Goal: Information Seeking & Learning: Check status

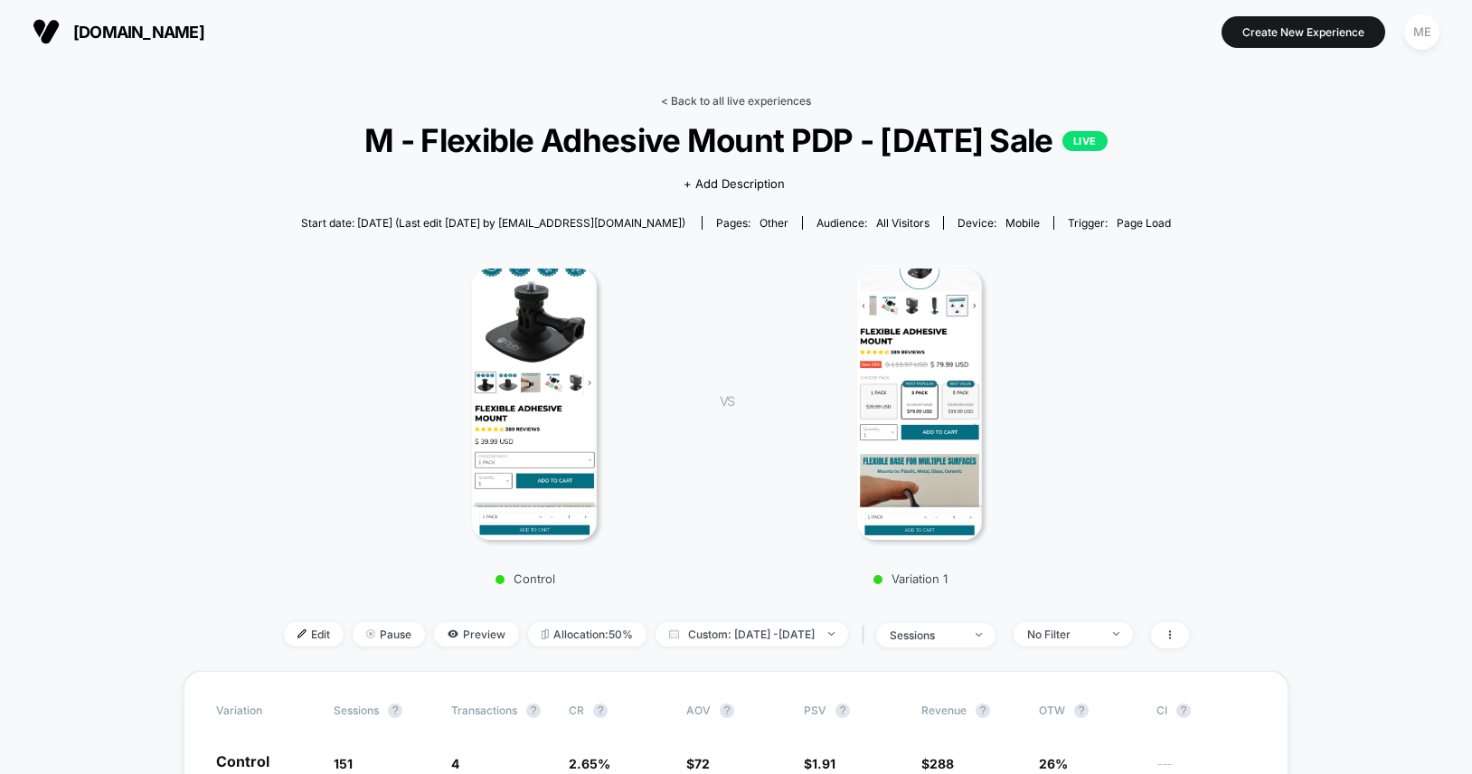
click at [742, 95] on link "< Back to all live experiences" at bounding box center [736, 101] width 150 height 14
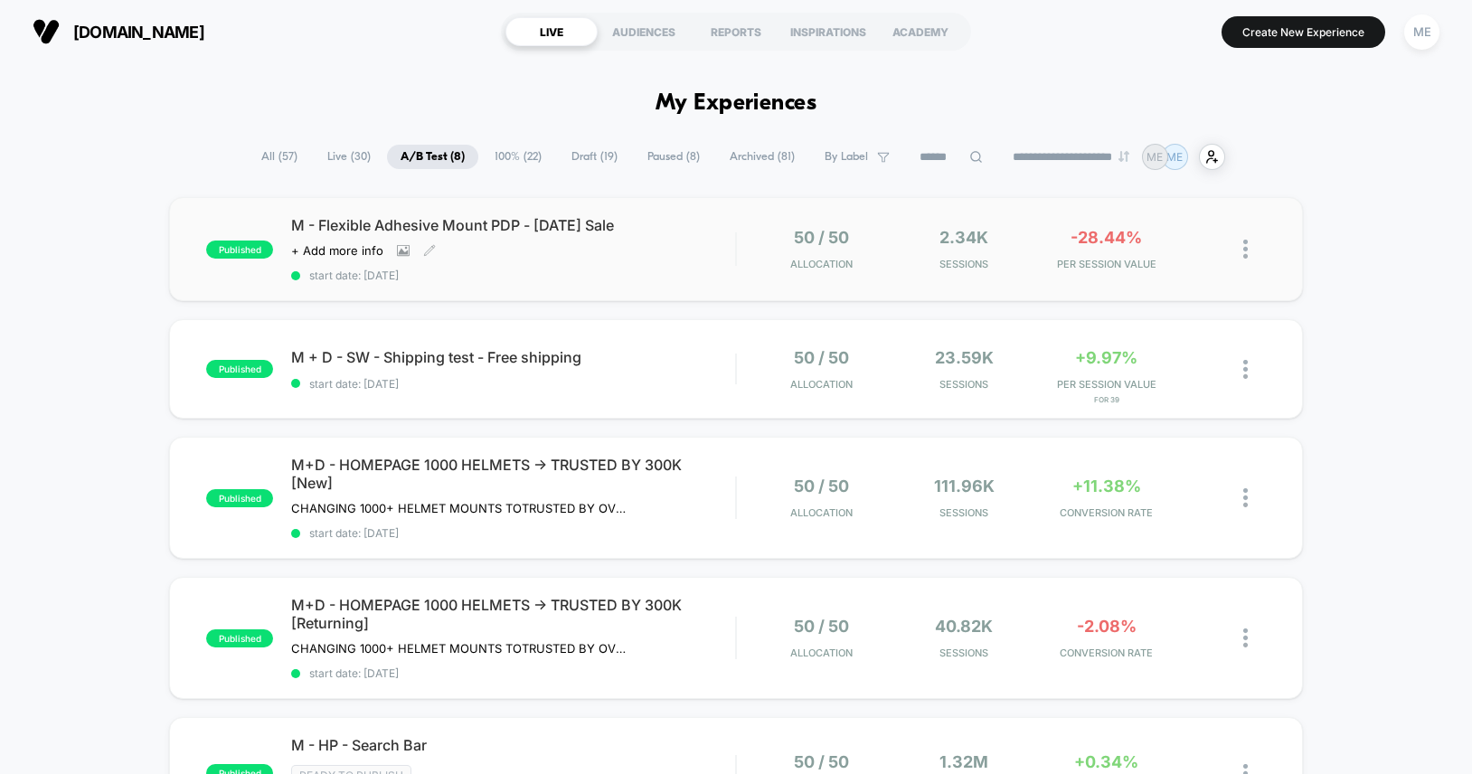
click at [669, 239] on div "M - Flexible Adhesive Mount PDP - [DATE] Sale Click to view images Click to edi…" at bounding box center [513, 249] width 444 height 66
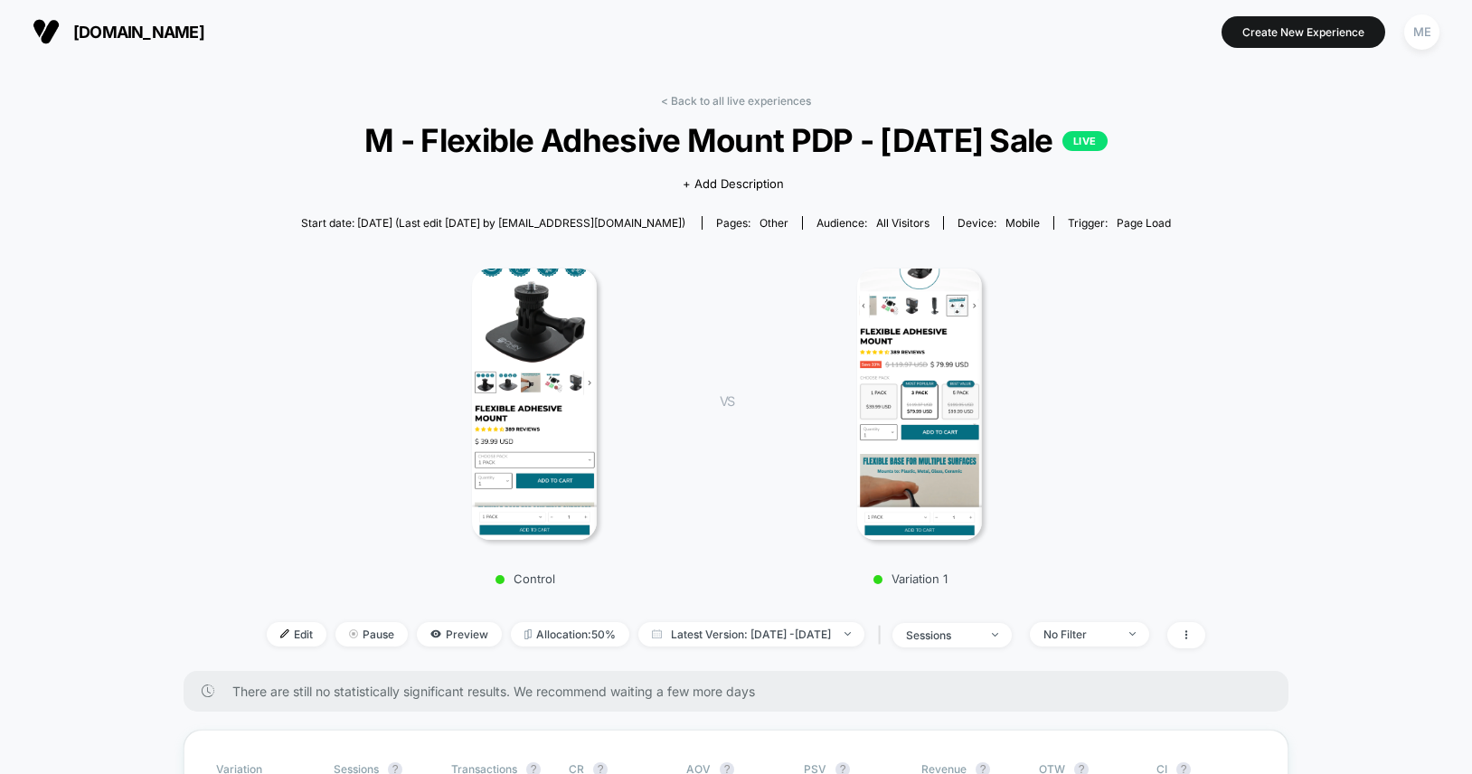
scroll to position [270, 0]
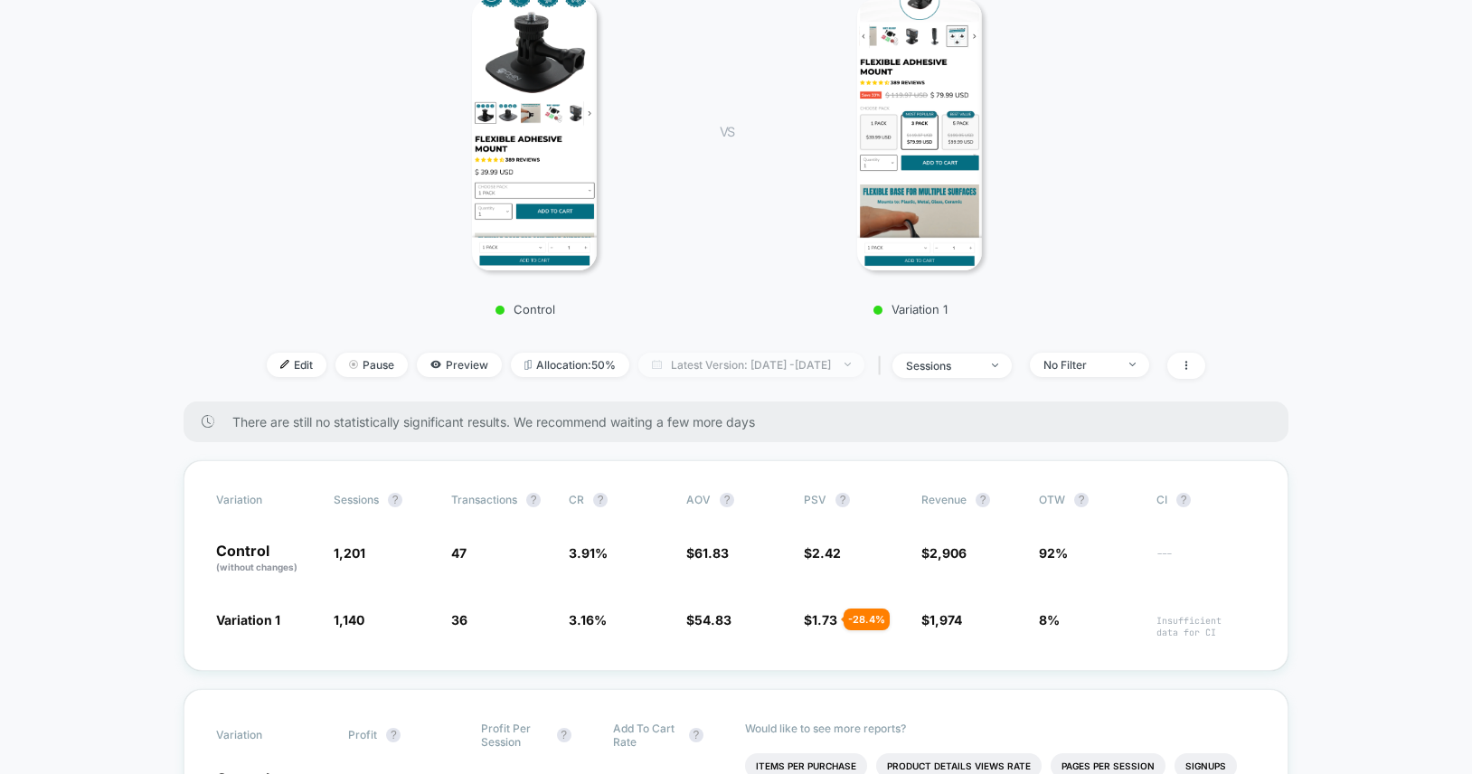
click at [739, 371] on span "Latest Version: [DATE] - [DATE]" at bounding box center [751, 365] width 226 height 24
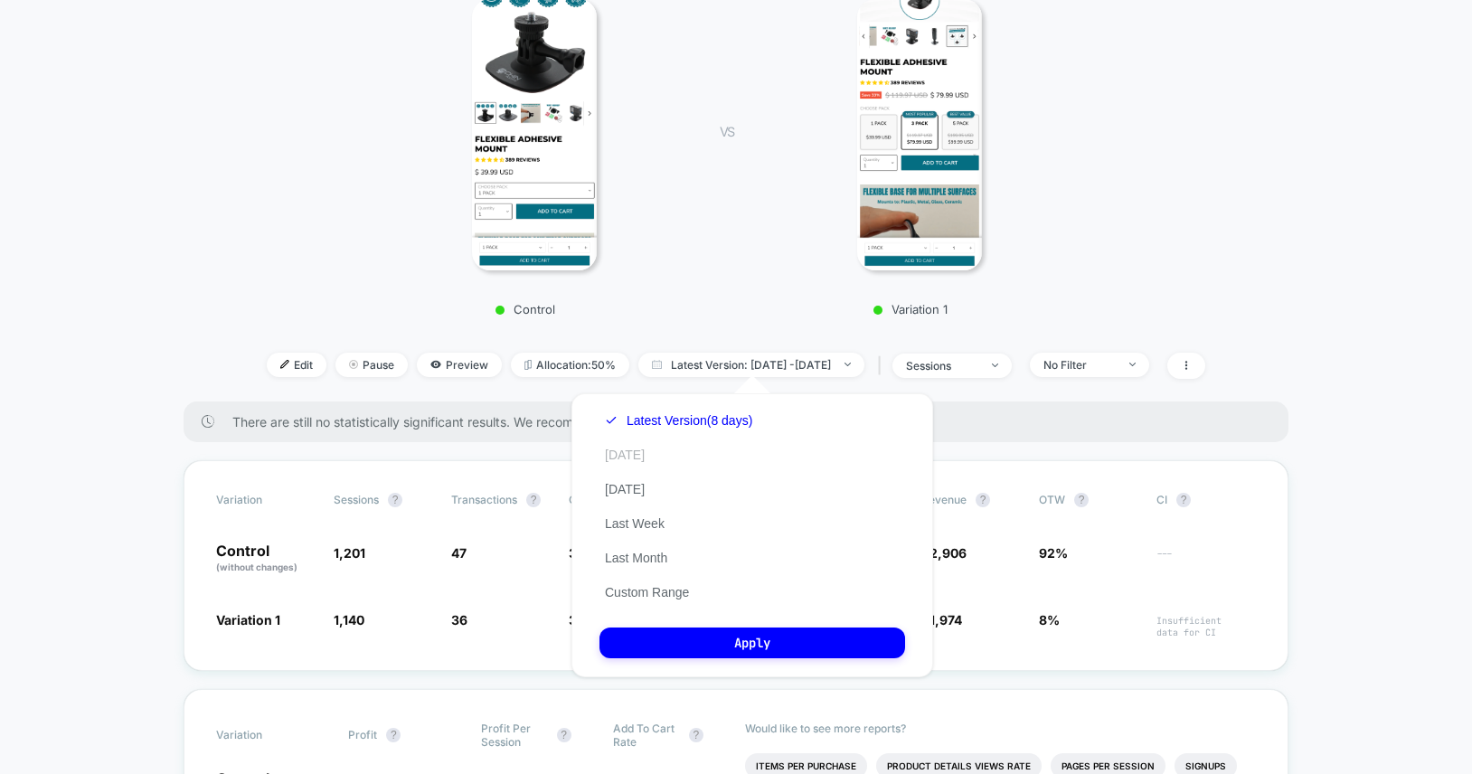
click at [631, 450] on button "[DATE]" at bounding box center [625, 455] width 51 height 16
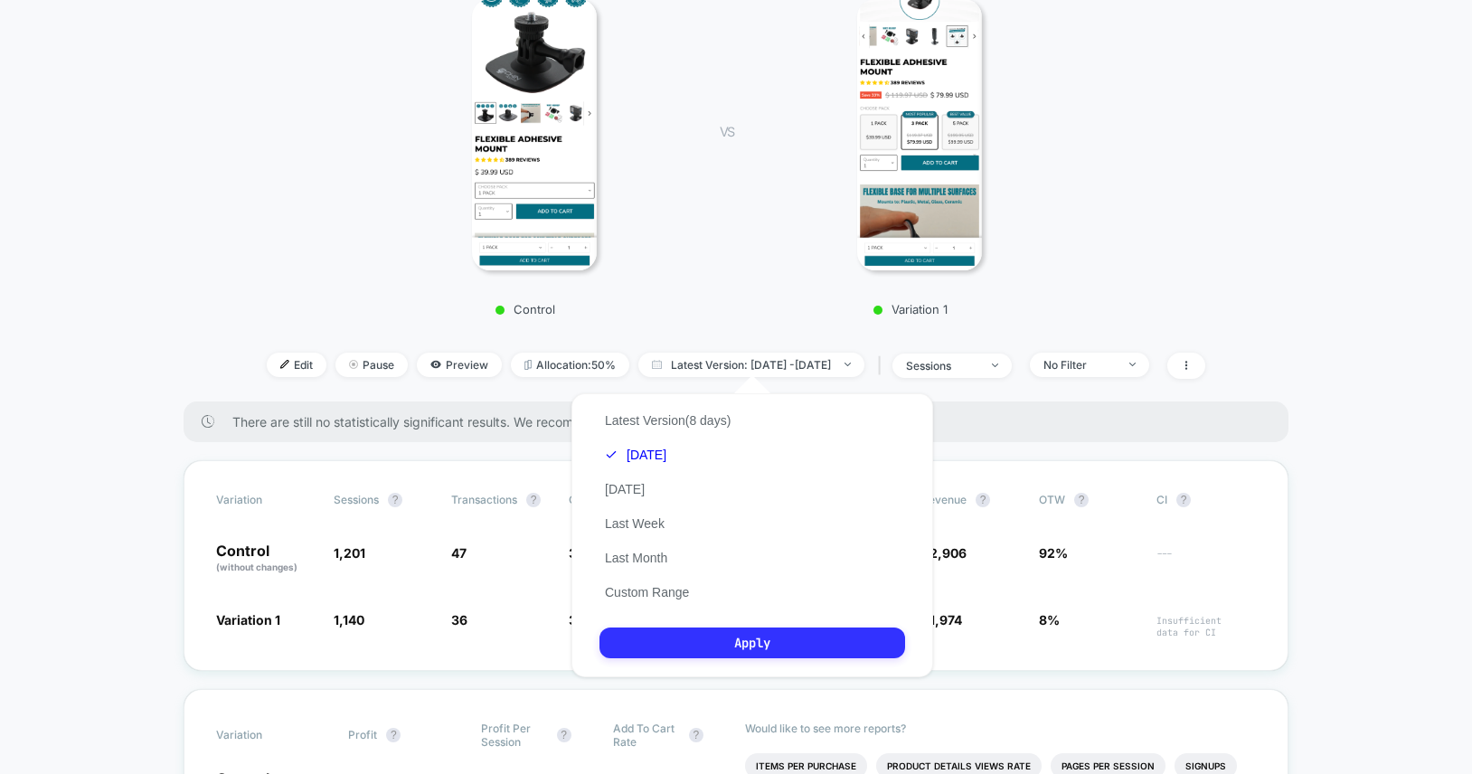
click at [761, 638] on button "Apply" at bounding box center [753, 643] width 306 height 31
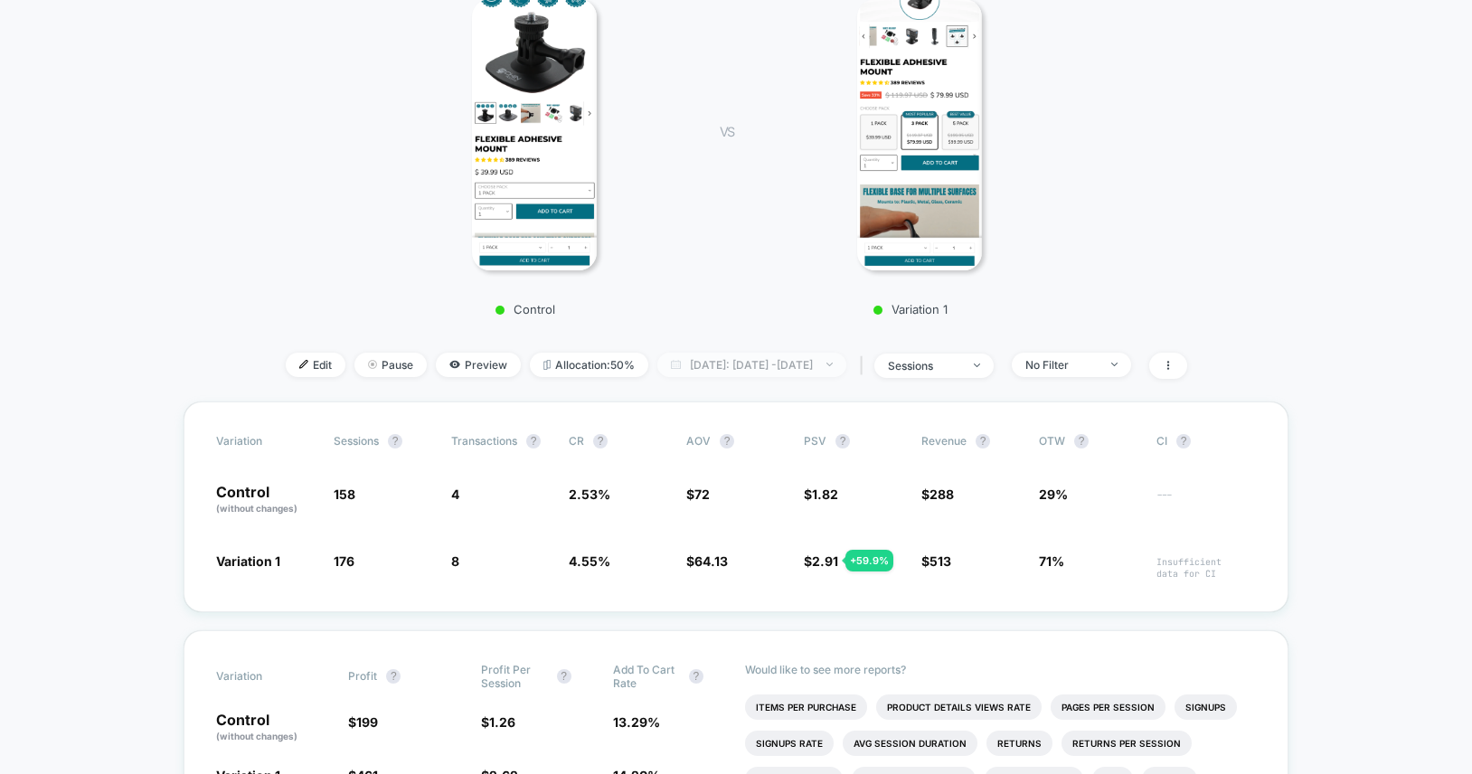
click at [716, 371] on span "[DATE]: [DATE] - [DATE]" at bounding box center [751, 365] width 189 height 24
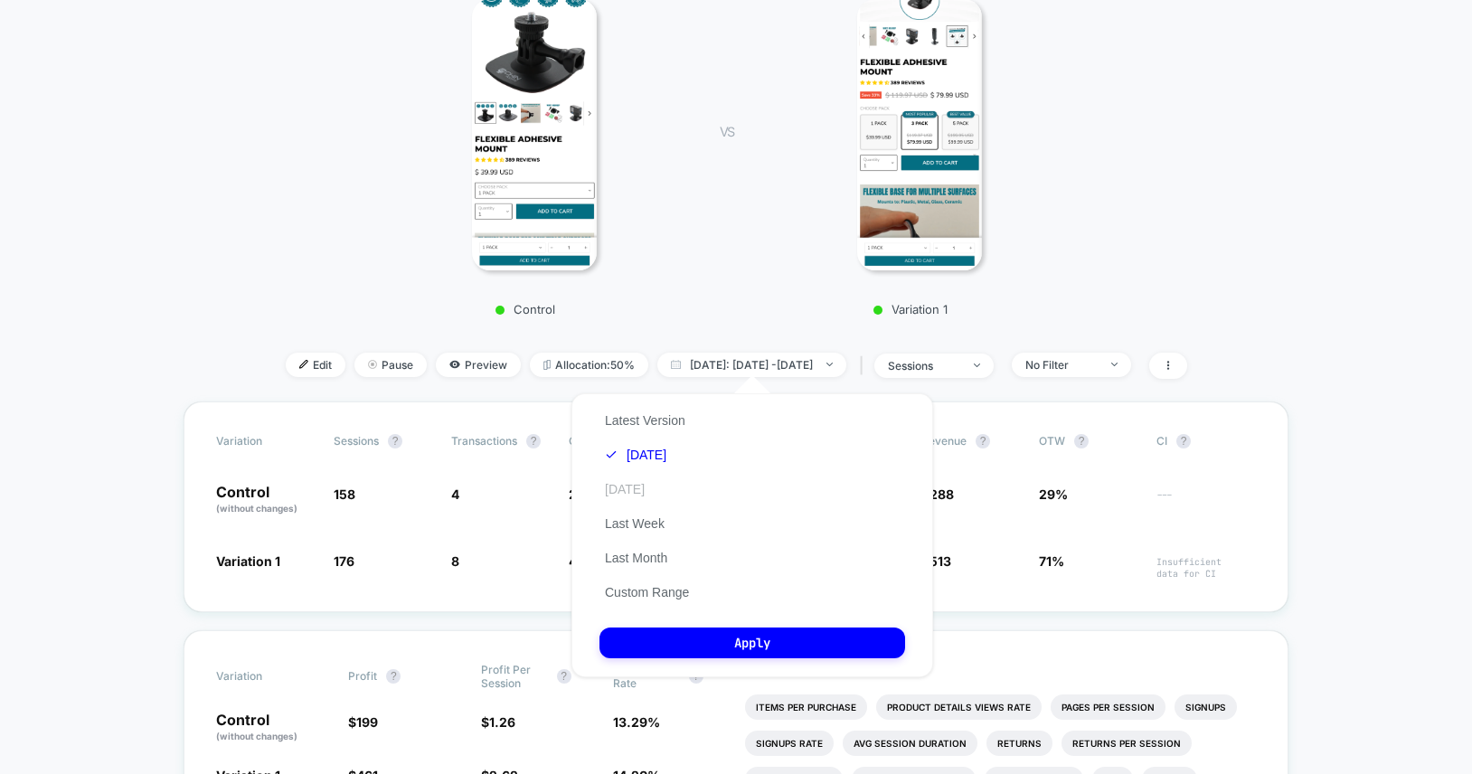
click at [646, 487] on button "[DATE]" at bounding box center [625, 489] width 51 height 16
click at [728, 647] on button "Apply" at bounding box center [753, 643] width 306 height 31
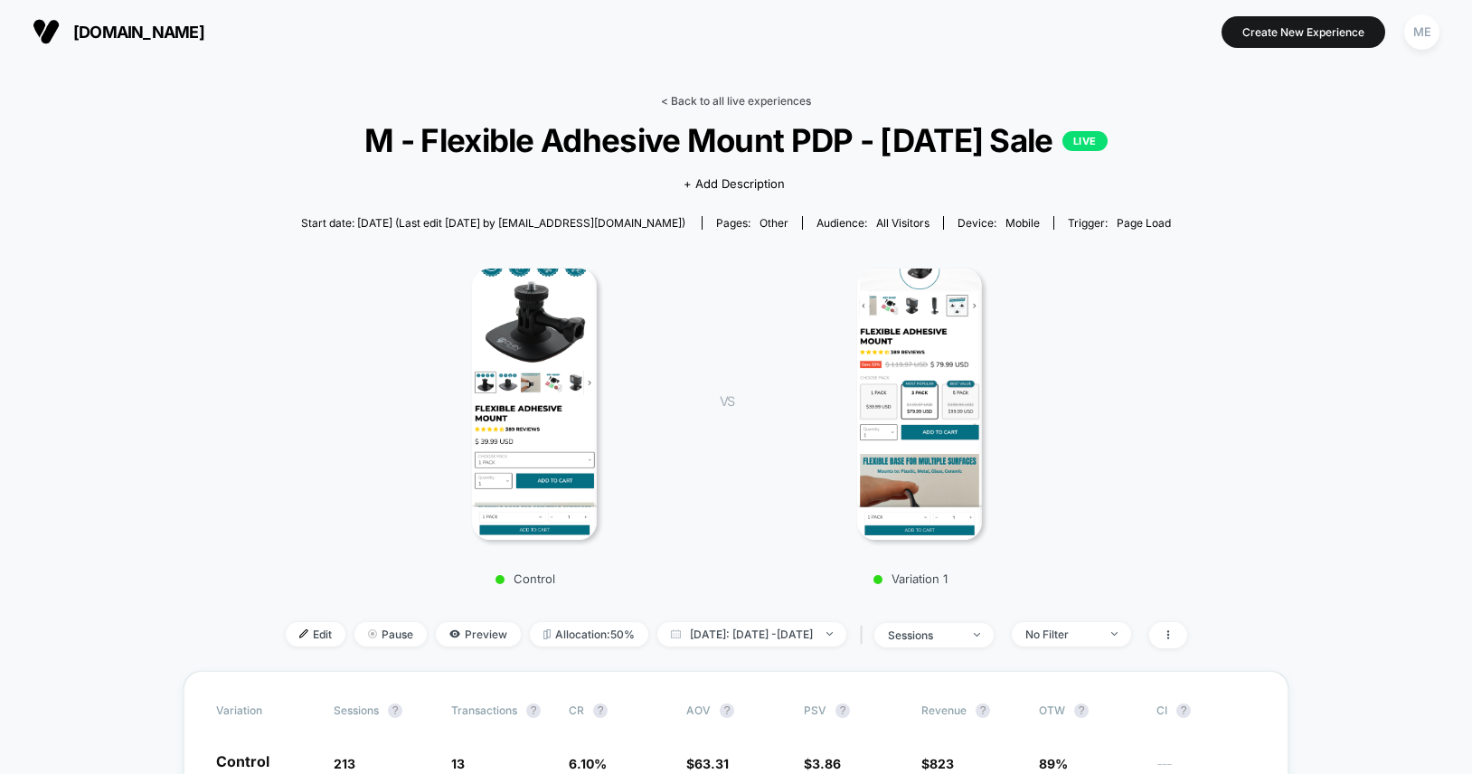
click at [724, 100] on link "< Back to all live experiences" at bounding box center [736, 101] width 150 height 14
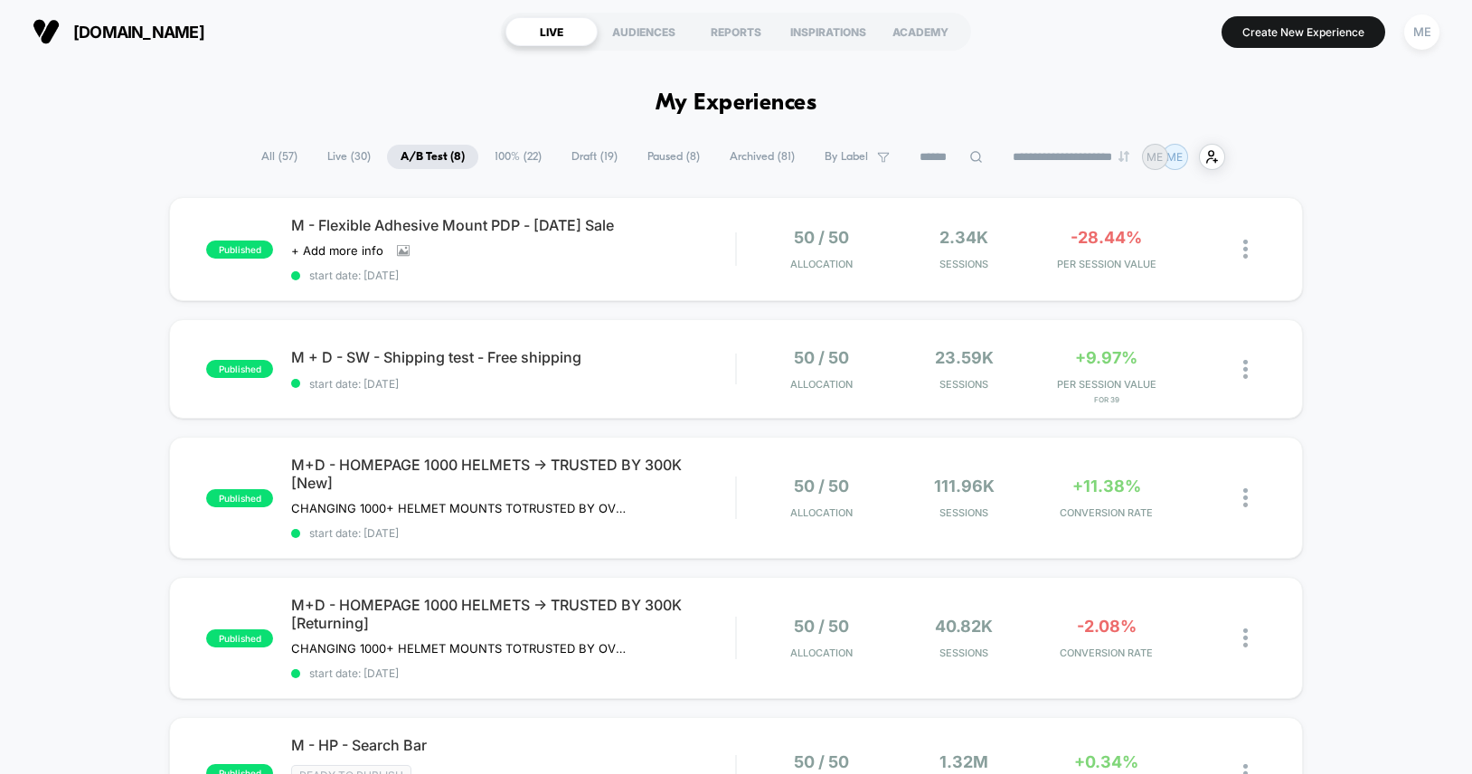
click at [522, 149] on span "100% ( 22 )" at bounding box center [518, 157] width 74 height 24
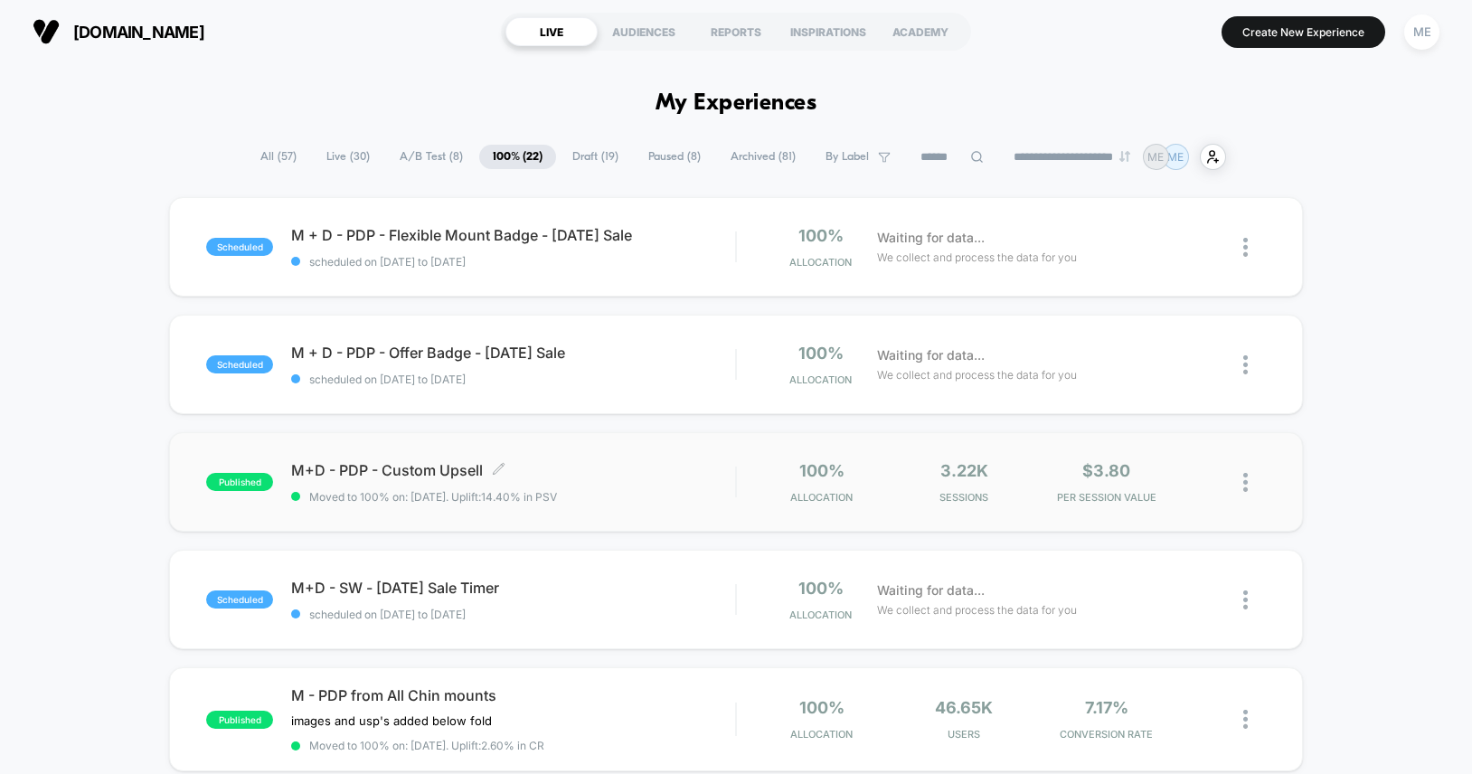
click at [649, 484] on div "M+D - PDP - Custom Upsell Click to edit experience details Click to edit experi…" at bounding box center [513, 482] width 444 height 43
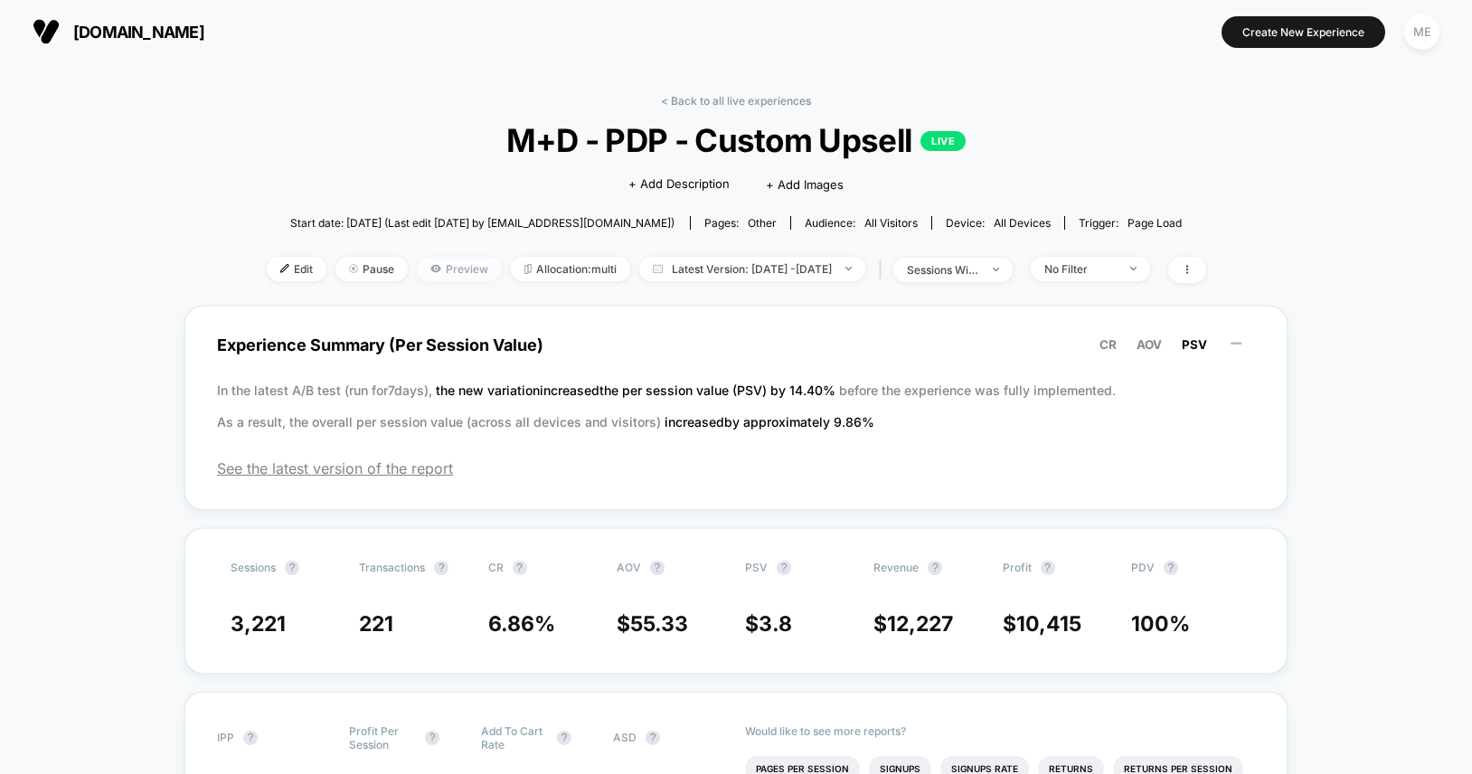
click at [438, 268] on span "Preview" at bounding box center [459, 269] width 85 height 24
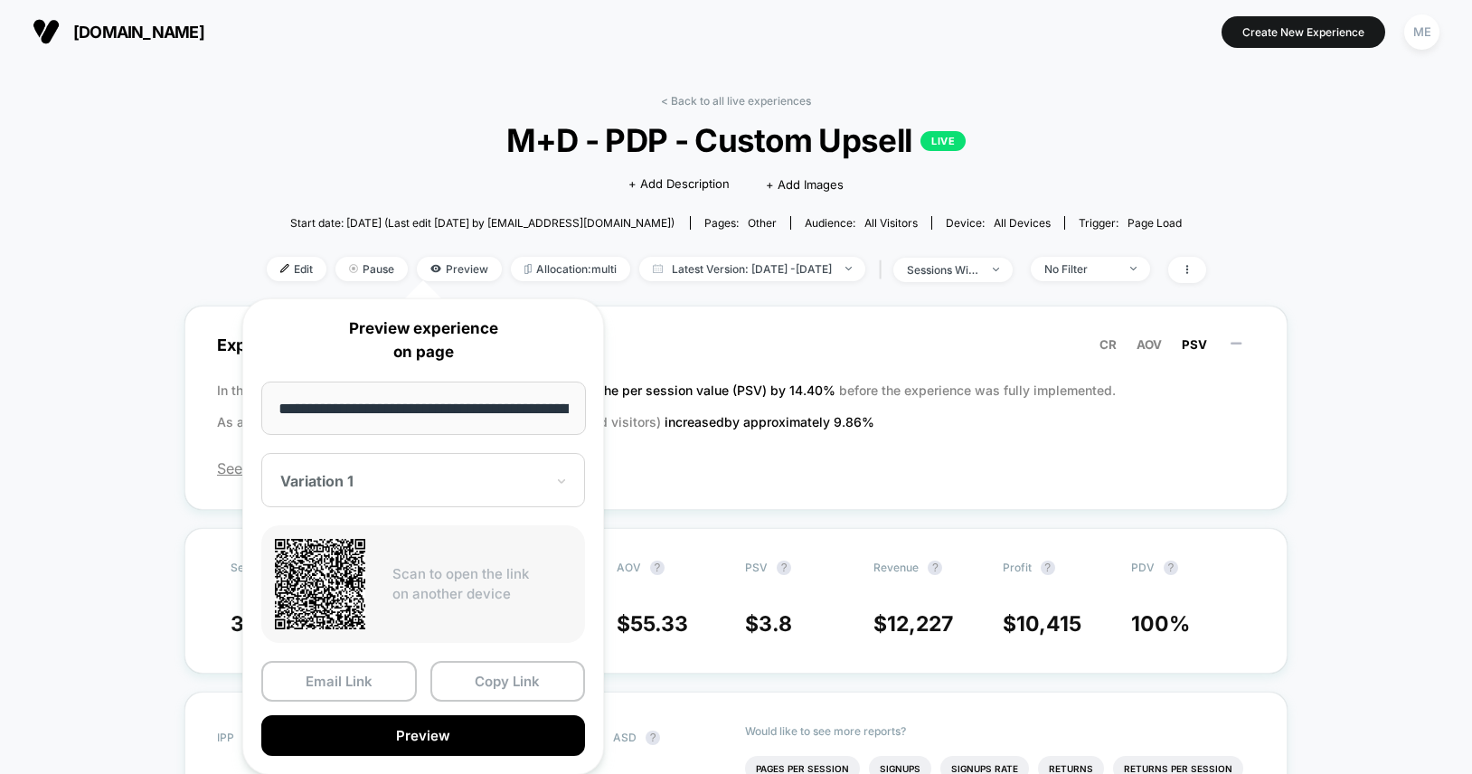
click at [390, 478] on div at bounding box center [412, 481] width 264 height 18
